Goal: Task Accomplishment & Management: Manage account settings

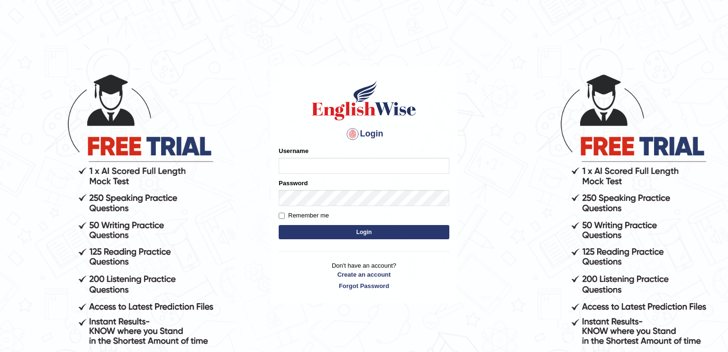
type input "razaislam"
click at [342, 228] on button "Login" at bounding box center [364, 232] width 171 height 14
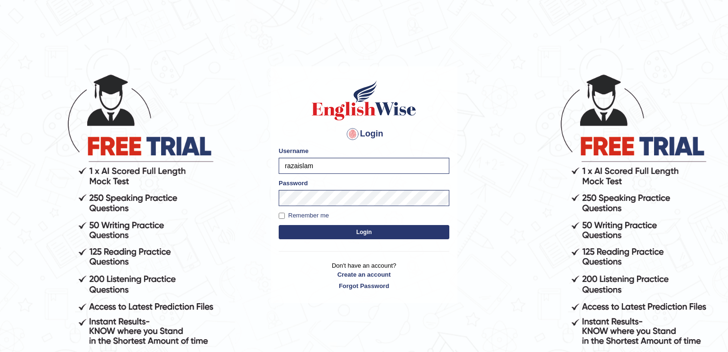
click at [342, 228] on button "Login" at bounding box center [364, 232] width 171 height 14
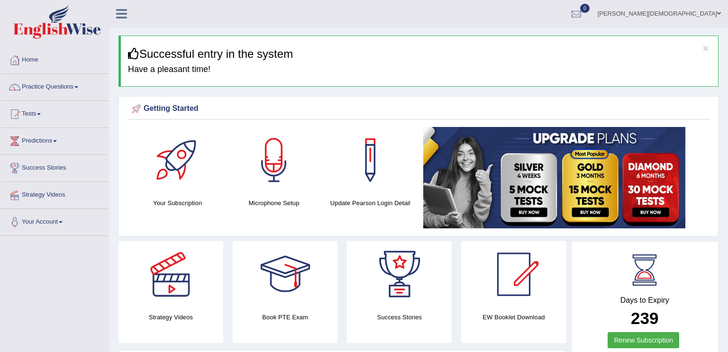
click at [590, 7] on span "0" at bounding box center [584, 8] width 9 height 9
click at [538, 40] on strong "See All Alerts" at bounding box center [517, 40] width 42 height 8
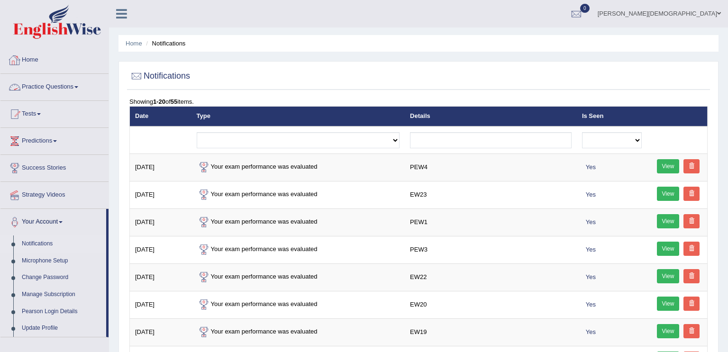
click at [41, 54] on link "Home" at bounding box center [54, 59] width 108 height 24
click at [41, 54] on link "Home" at bounding box center [53, 59] width 106 height 24
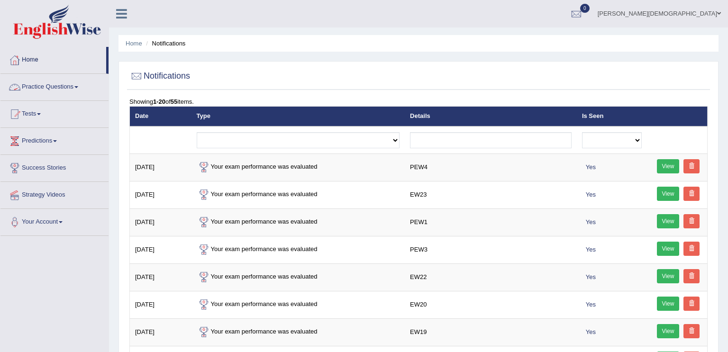
click at [41, 54] on link "Home" at bounding box center [53, 59] width 106 height 24
click at [41, 54] on link "Home" at bounding box center [54, 59] width 108 height 24
click at [41, 54] on link "Home" at bounding box center [53, 59] width 106 height 24
click at [41, 54] on link "Home" at bounding box center [54, 59] width 108 height 24
